Goal: Task Accomplishment & Management: Manage account settings

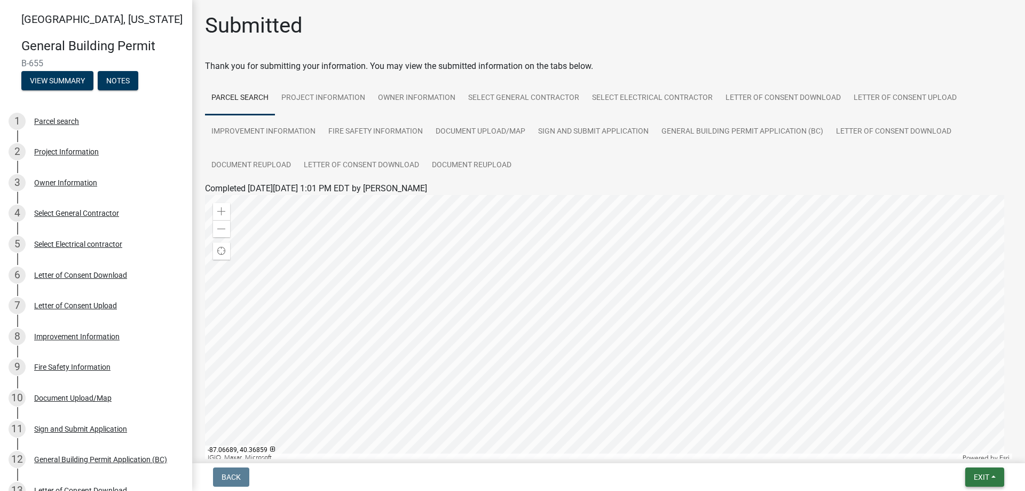
click at [978, 483] on button "Exit" at bounding box center [984, 476] width 39 height 19
click at [973, 452] on button "Save & Exit" at bounding box center [961, 449] width 85 height 26
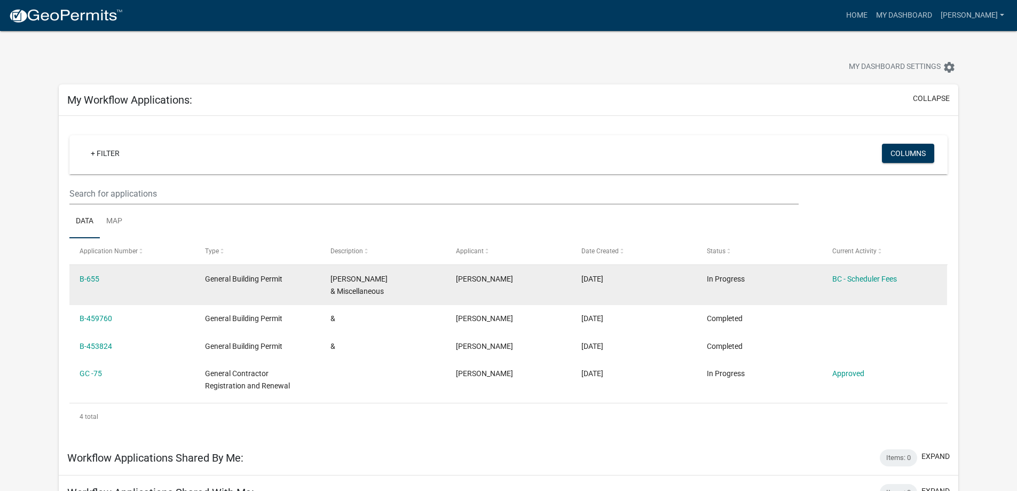
click at [482, 277] on div "[PERSON_NAME]" at bounding box center [508, 279] width 105 height 12
click at [844, 280] on link "BC - Scheduler Fees" at bounding box center [864, 278] width 65 height 9
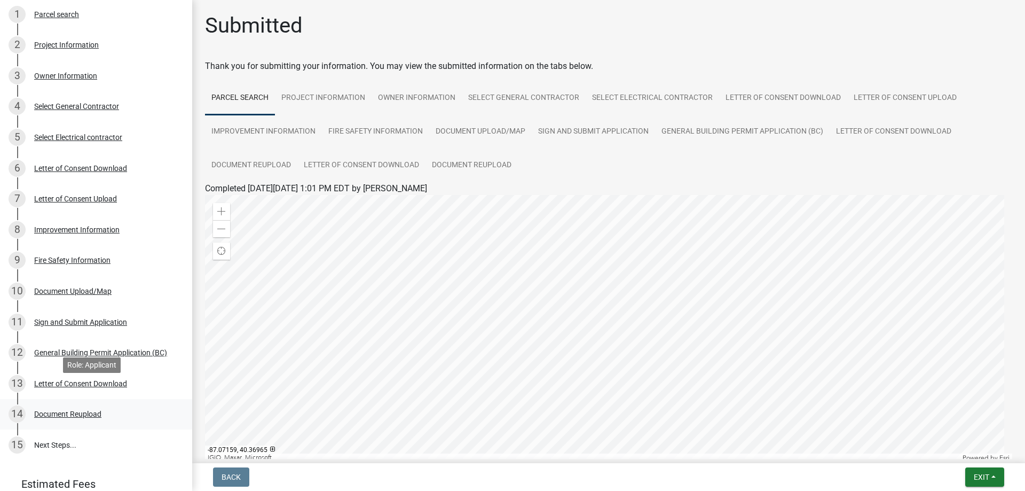
scroll to position [160, 0]
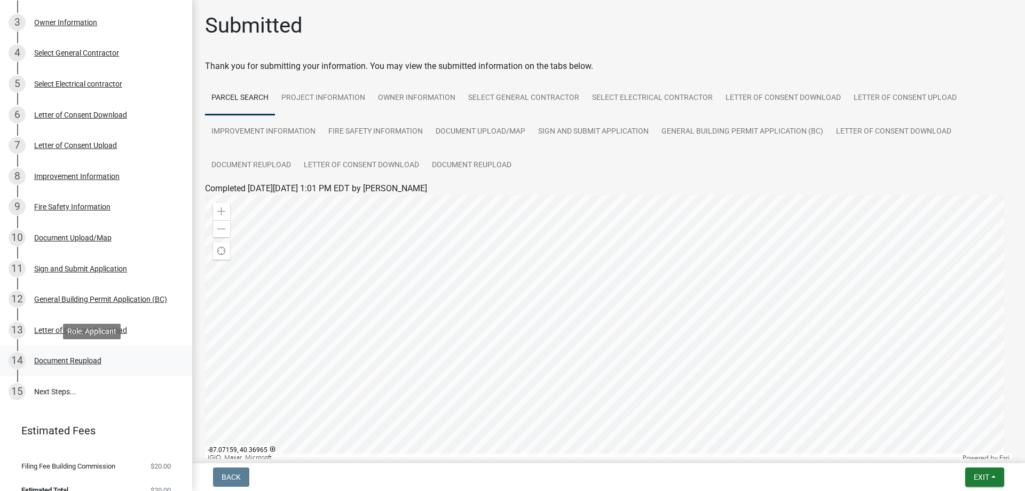
click at [51, 361] on div "Document Reupload" at bounding box center [67, 360] width 67 height 7
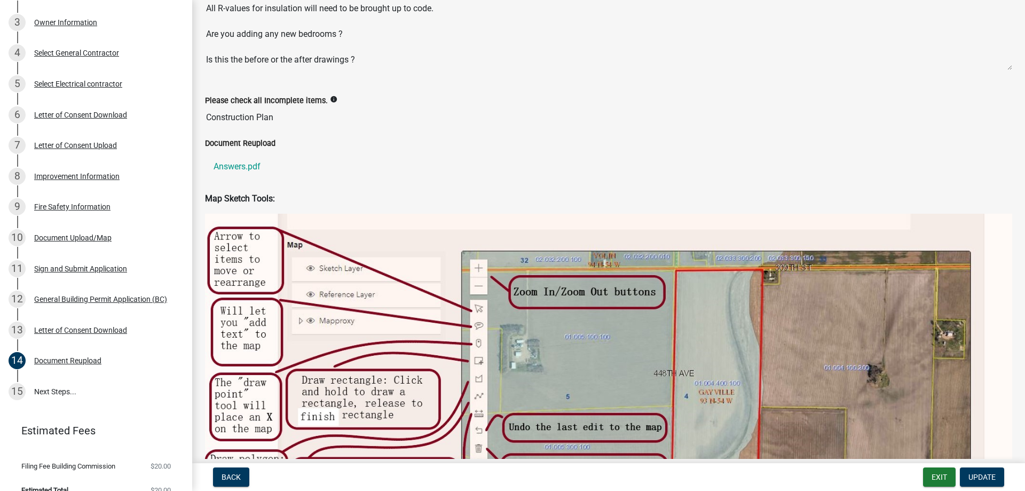
scroll to position [0, 0]
